Goal: Task Accomplishment & Management: Use online tool/utility

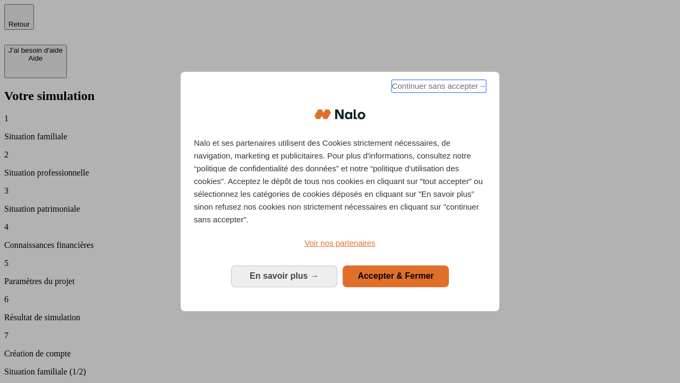
click at [438, 88] on span "Continuer sans accepter →" at bounding box center [439, 86] width 95 height 13
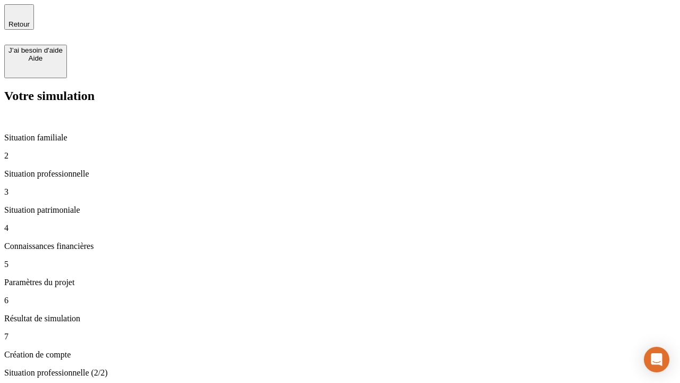
type input "30 000"
type input "40 000"
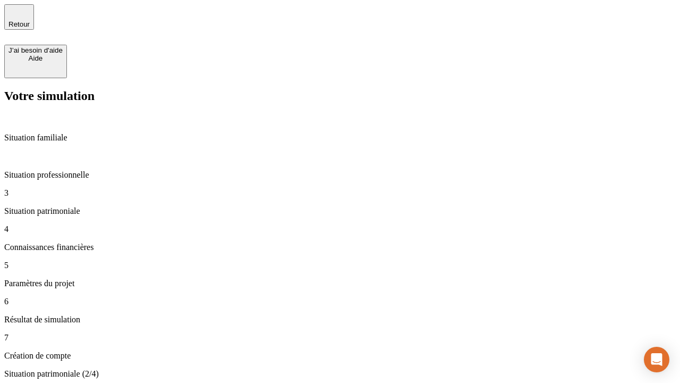
type input "1 100"
type input "20"
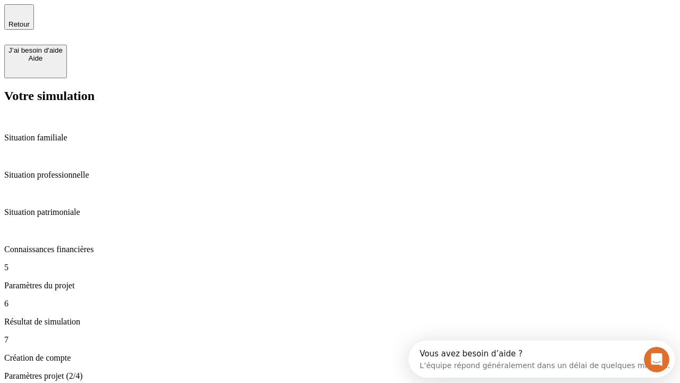
type input "40"
type input "62"
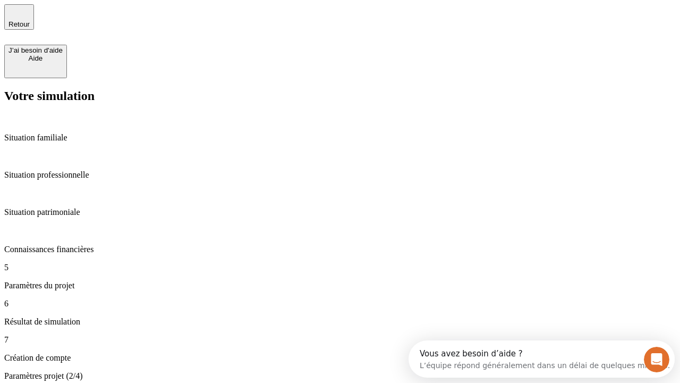
type input "50 000"
type input "640"
